Goal: Information Seeking & Learning: Learn about a topic

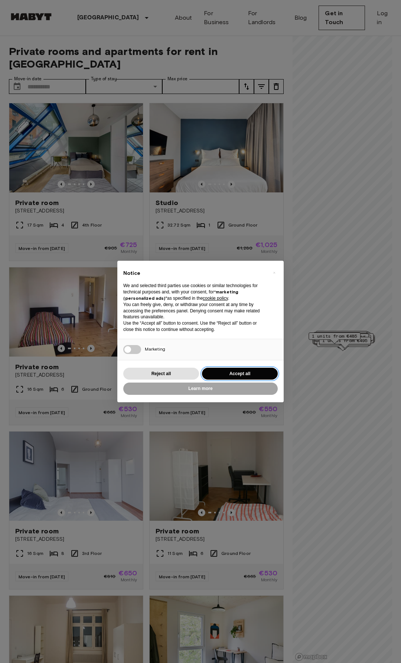
click at [235, 375] on button "Accept all" at bounding box center [240, 374] width 76 height 12
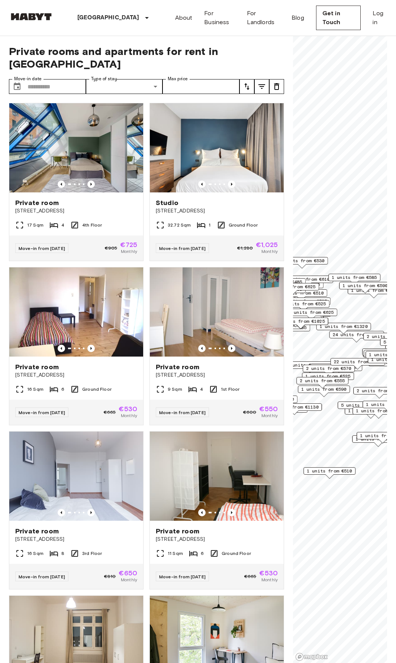
click at [347, 362] on span "22 units from €575" at bounding box center [358, 361] width 48 height 7
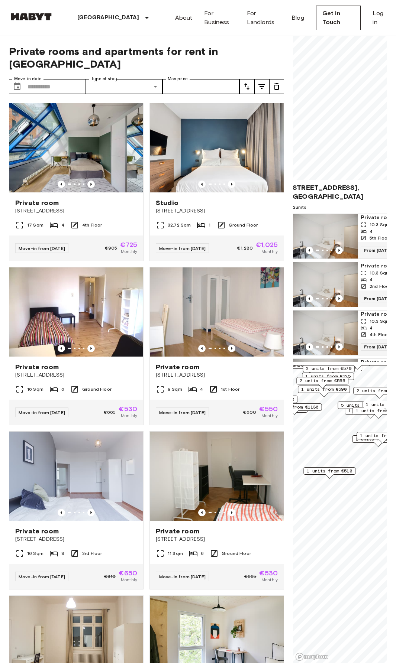
click at [332, 186] on span "[STREET_ADDRESS], [GEOGRAPHIC_DATA]" at bounding box center [350, 192] width 120 height 18
click at [315, 187] on span "[STREET_ADDRESS], [GEOGRAPHIC_DATA]" at bounding box center [350, 192] width 120 height 18
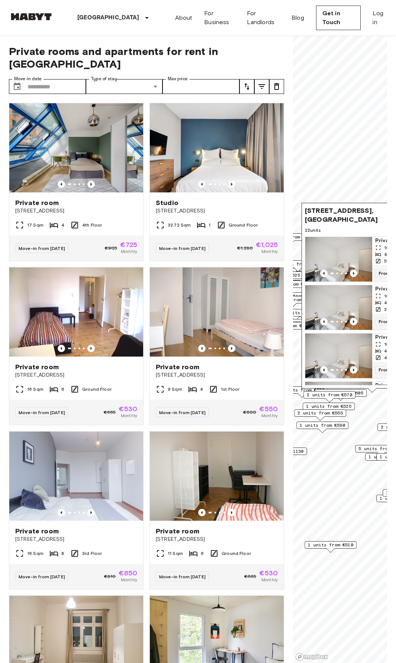
drag, startPoint x: 312, startPoint y: 272, endPoint x: 307, endPoint y: 210, distance: 61.9
click at [307, 210] on span "[STREET_ADDRESS], [GEOGRAPHIC_DATA]" at bounding box center [365, 215] width 120 height 18
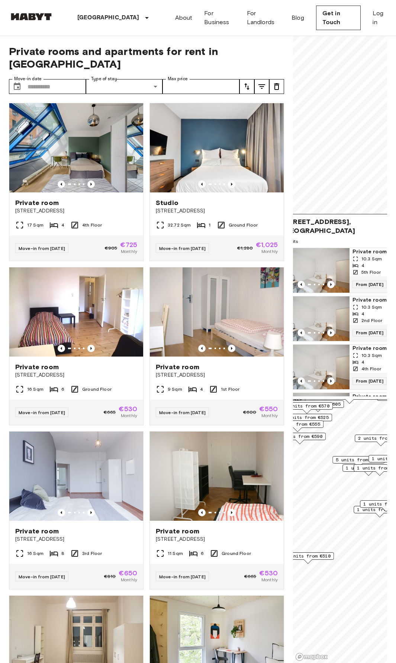
drag, startPoint x: 344, startPoint y: 218, endPoint x: 321, endPoint y: 230, distance: 25.2
click at [321, 230] on span "[STREET_ADDRESS], [GEOGRAPHIC_DATA]" at bounding box center [342, 226] width 120 height 18
click at [318, 222] on span "[STREET_ADDRESS], [GEOGRAPHIC_DATA]" at bounding box center [342, 226] width 120 height 18
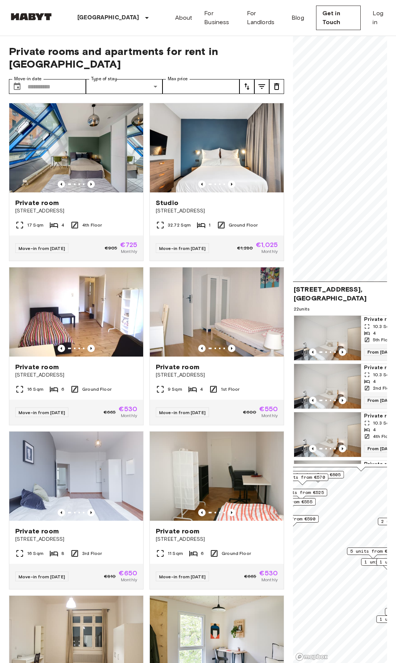
click at [309, 299] on span "[STREET_ADDRESS], [GEOGRAPHIC_DATA]" at bounding box center [353, 294] width 120 height 18
click at [299, 297] on span "[STREET_ADDRESS], [GEOGRAPHIC_DATA]" at bounding box center [353, 294] width 120 height 18
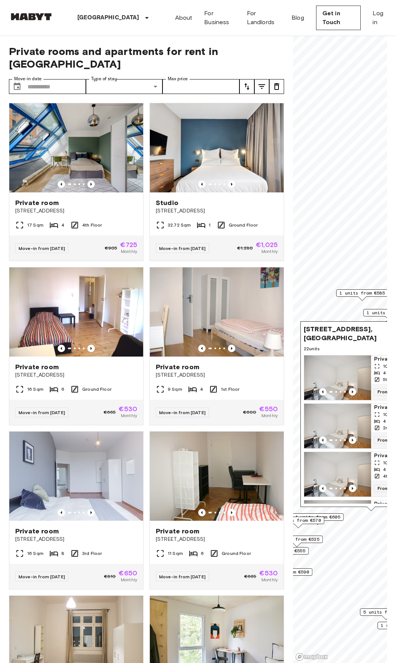
drag, startPoint x: 323, startPoint y: 340, endPoint x: 318, endPoint y: 338, distance: 5.5
click at [318, 338] on span "[STREET_ADDRESS], [GEOGRAPHIC_DATA]" at bounding box center [363, 334] width 120 height 18
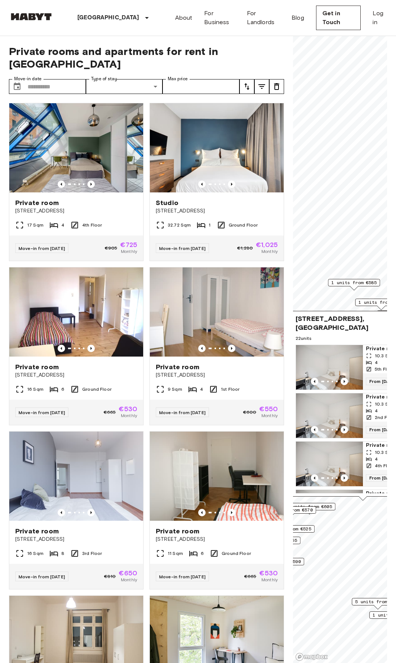
drag, startPoint x: 344, startPoint y: 346, endPoint x: 335, endPoint y: 336, distance: 13.2
click at [335, 336] on span "22 units" at bounding box center [362, 338] width 134 height 7
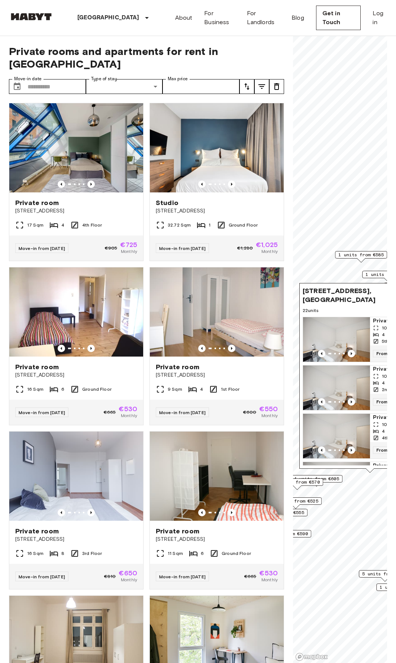
drag, startPoint x: 330, startPoint y: 333, endPoint x: 337, endPoint y: 305, distance: 28.7
click at [337, 305] on div "[STREET_ADDRESS], [GEOGRAPHIC_DATA] 22 units Private room 10.3 Sqm 4 5th Floor …" at bounding box center [369, 376] width 141 height 186
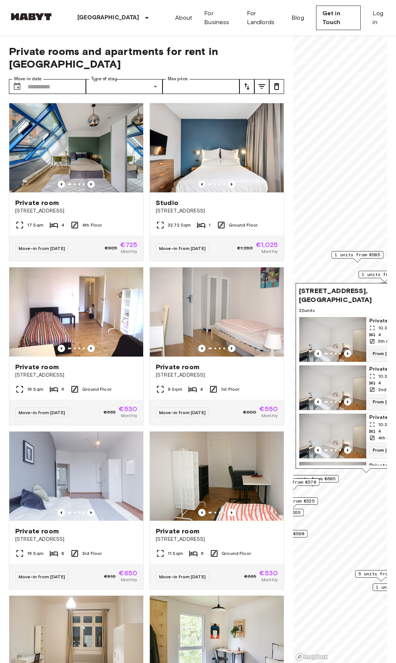
click at [332, 306] on div "[STREET_ADDRESS], [GEOGRAPHIC_DATA] 22 units Private room 10.3 Sqm 4 5th Floor …" at bounding box center [365, 376] width 141 height 186
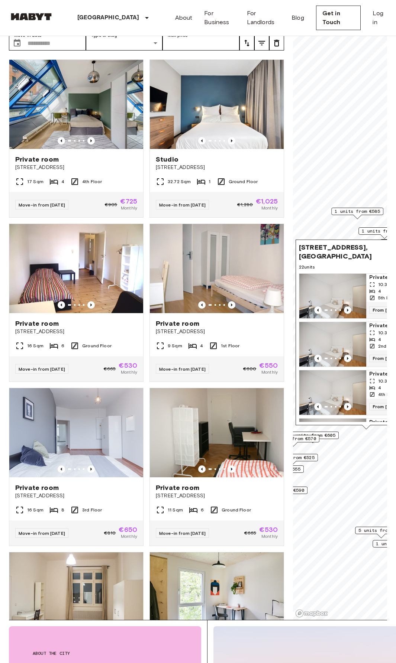
scroll to position [37, 0]
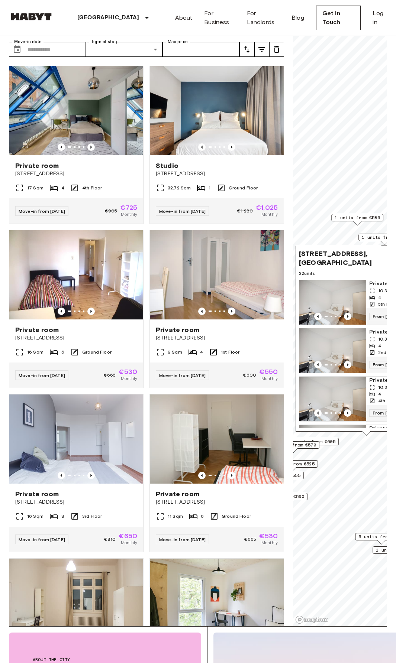
click at [332, 254] on span "[STREET_ADDRESS], [GEOGRAPHIC_DATA]" at bounding box center [359, 258] width 120 height 18
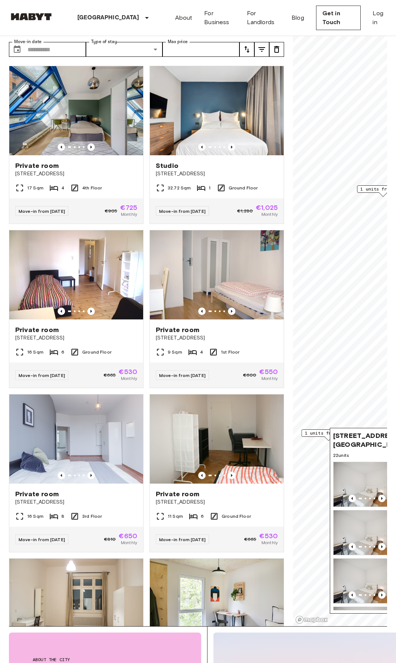
click at [351, 436] on span "[STREET_ADDRESS], [GEOGRAPHIC_DATA]" at bounding box center [393, 440] width 120 height 18
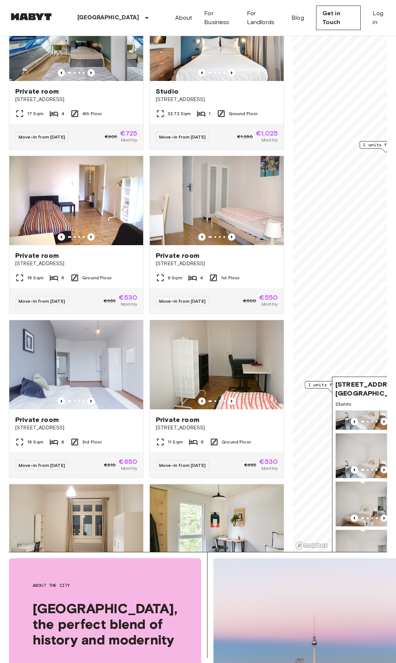
scroll to position [223, 0]
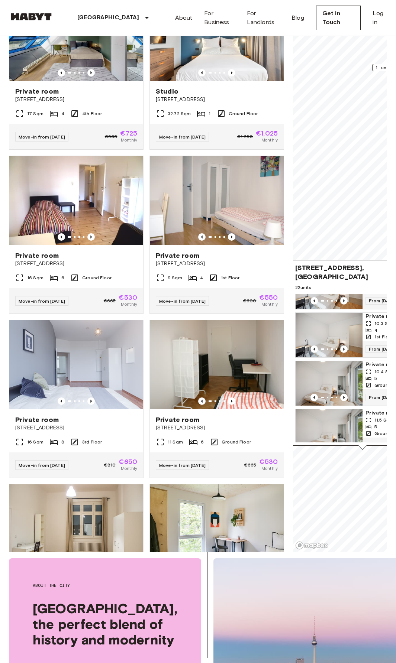
drag, startPoint x: 364, startPoint y: 394, endPoint x: 324, endPoint y: 278, distance: 123.3
click at [324, 278] on span "[STREET_ADDRESS], [GEOGRAPHIC_DATA]" at bounding box center [355, 272] width 120 height 18
click at [374, 305] on span "From [DATE]" at bounding box center [382, 300] width 34 height 7
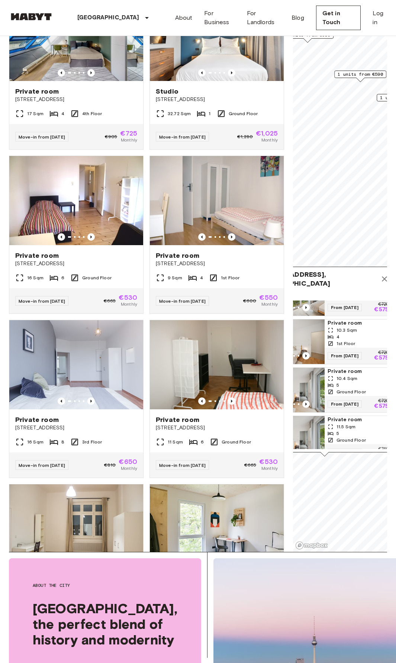
drag, startPoint x: 344, startPoint y: 296, endPoint x: 306, endPoint y: 303, distance: 38.5
click at [286, 303] on div "Map marker" at bounding box center [252, 293] width 67 height 45
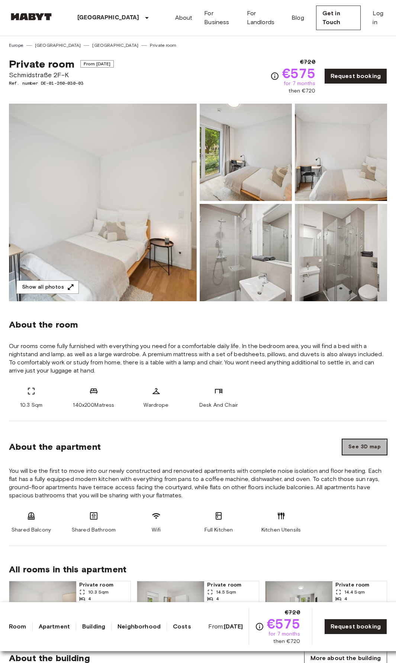
click at [361, 449] on button "See 3D map" at bounding box center [364, 447] width 45 height 16
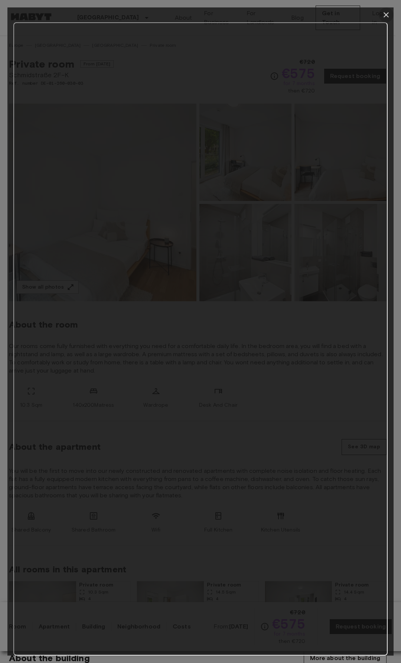
click at [387, 14] on icon "button" at bounding box center [386, 14] width 9 height 9
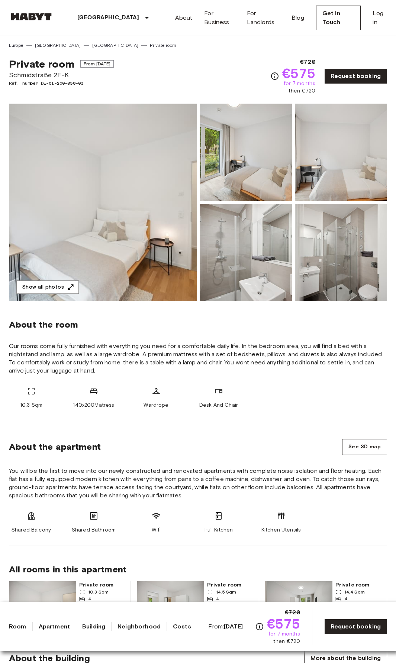
click at [49, 74] on span "Schmidstraße 2F-K" at bounding box center [61, 75] width 105 height 10
copy span "Schmidstraße 2F-K"
